Goal: Information Seeking & Learning: Learn about a topic

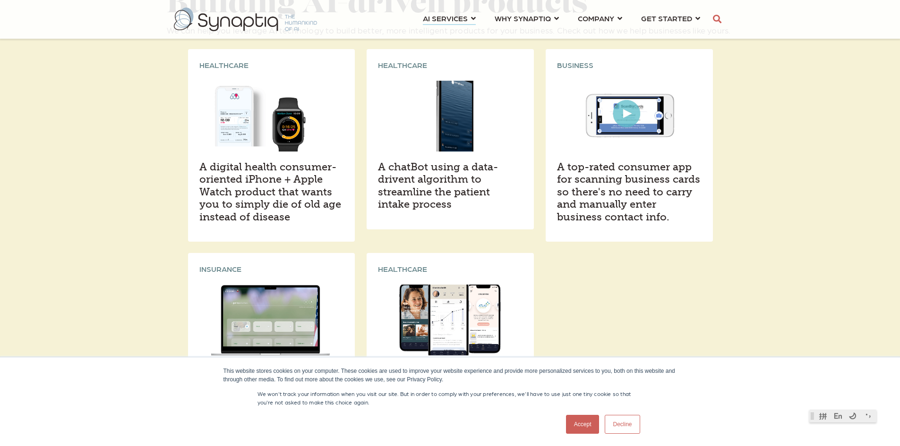
scroll to position [1417, 0]
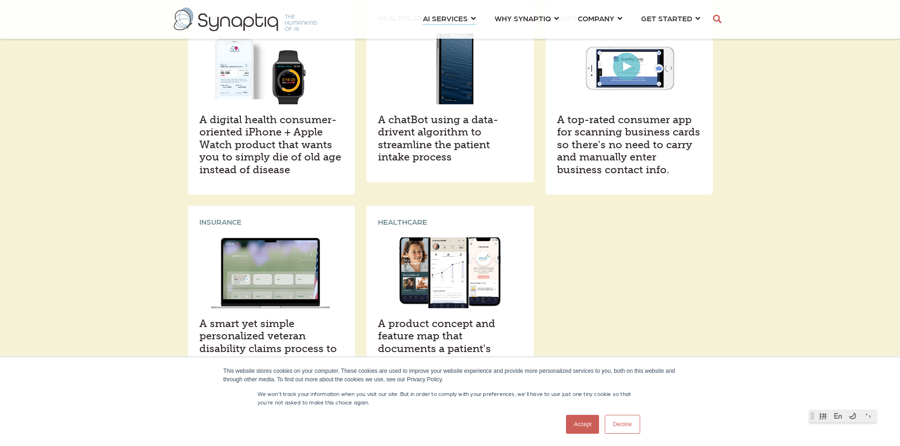
click at [581, 419] on link "Accept" at bounding box center [583, 424] width 34 height 19
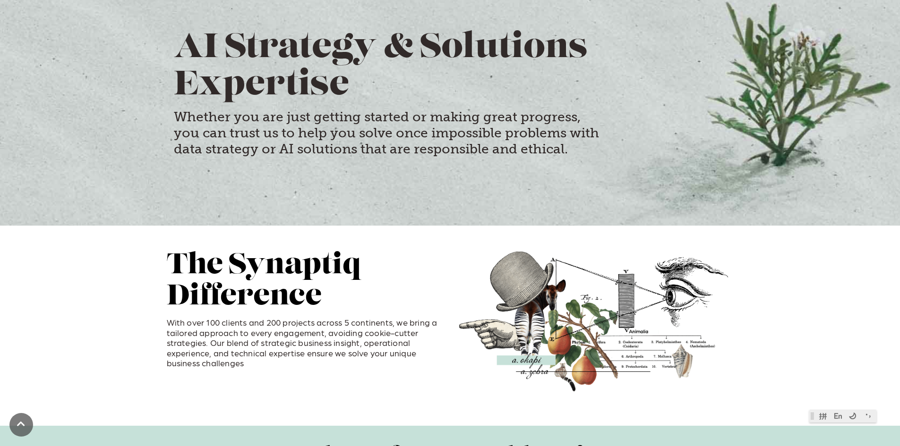
scroll to position [0, 0]
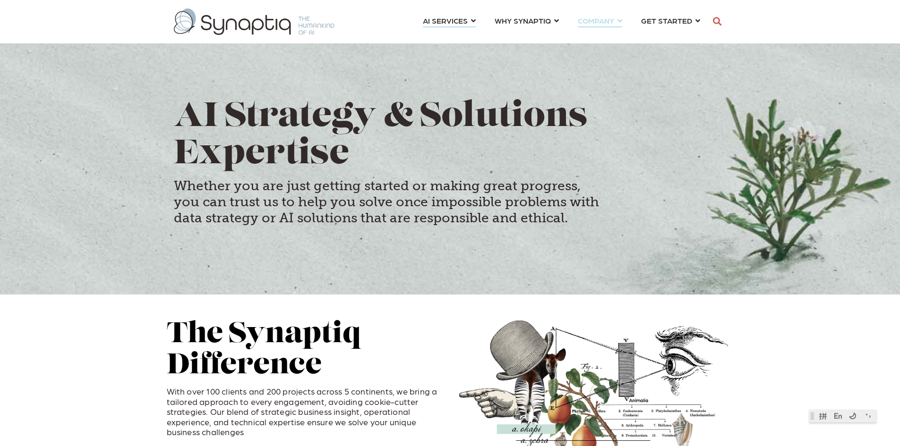
click at [617, 20] on link "COMPANY ⇲ Learn About Us Events Why We Exist How We Work How We Think Careers ⇲…" at bounding box center [600, 20] width 44 height 17
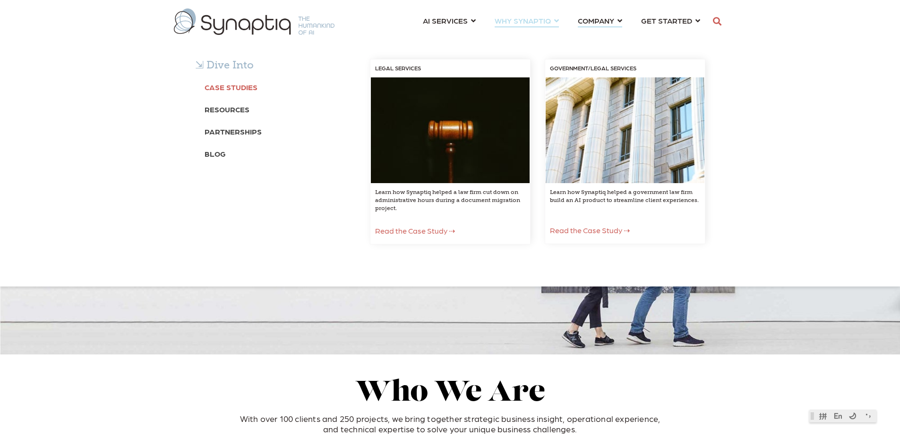
click at [239, 90] on b "Case Studies" at bounding box center [231, 87] width 53 height 9
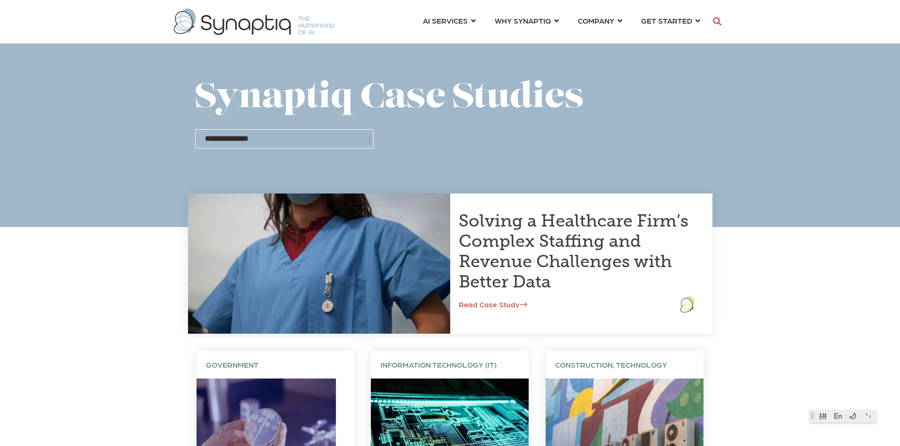
click at [899, 81] on span at bounding box center [450, 113] width 900 height 227
drag, startPoint x: 901, startPoint y: 85, endPoint x: 906, endPoint y: 48, distance: 37.3
drag, startPoint x: 833, startPoint y: 436, endPoint x: 859, endPoint y: 444, distance: 27.2
click at [859, 444] on tr at bounding box center [865, 439] width 67 height 13
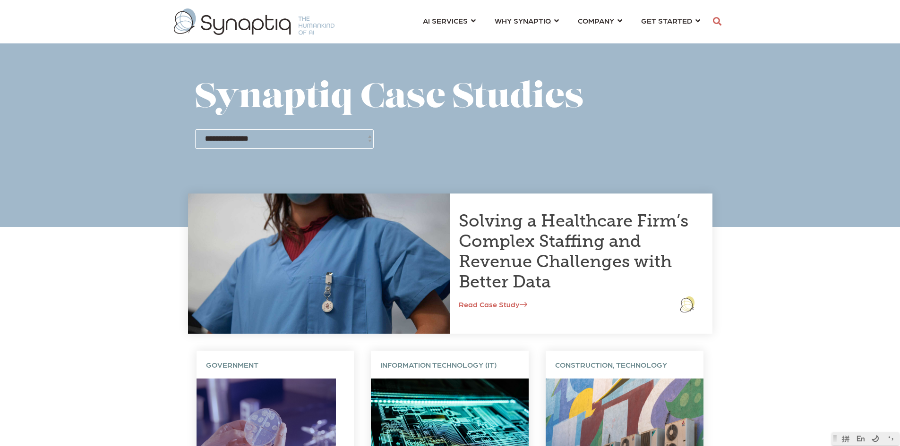
click at [653, 93] on h1 "Synaptiq Case Studies" at bounding box center [450, 98] width 510 height 37
